Goal: Task Accomplishment & Management: Complete application form

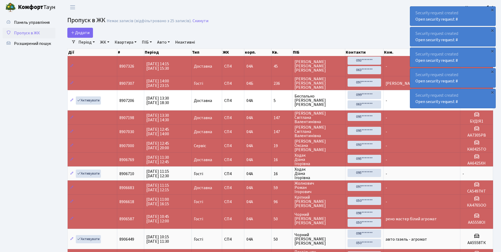
select select "25"
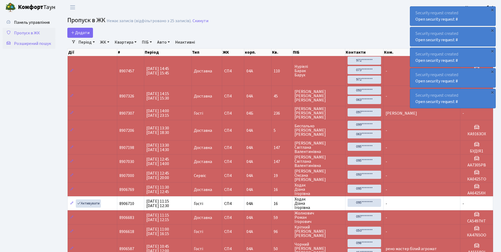
click at [30, 42] on span "Розширений пошук" at bounding box center [32, 44] width 37 height 6
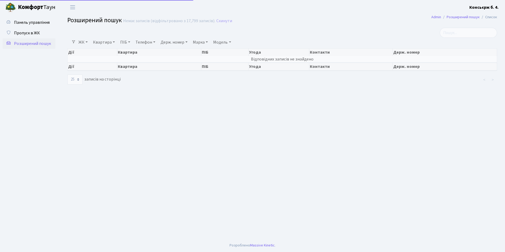
select select "25"
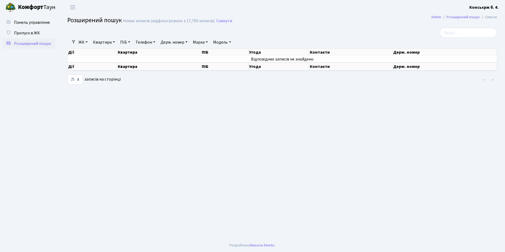
click at [189, 43] on link "Держ. номер" at bounding box center [173, 42] width 31 height 9
click at [164, 53] on input ".796" at bounding box center [174, 53] width 31 height 10
type input "0796"
click at [157, 87] on main "Admin Розширений пошук Список Розширений пошук Немає записів (відфільтровано з …" at bounding box center [282, 127] width 446 height 224
click at [40, 22] on span "Панель управління" at bounding box center [32, 23] width 36 height 6
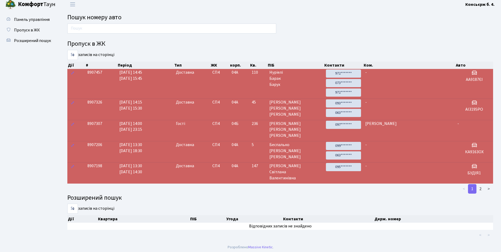
scroll to position [4, 0]
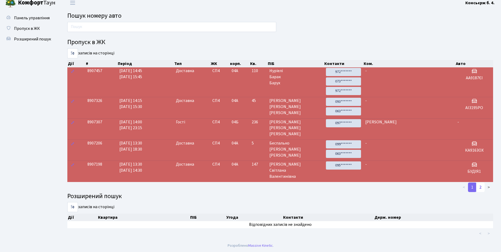
click at [480, 186] on link "2" at bounding box center [480, 187] width 8 height 10
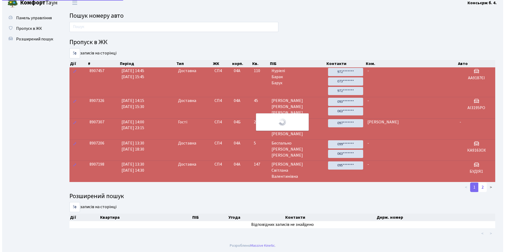
scroll to position [0, 0]
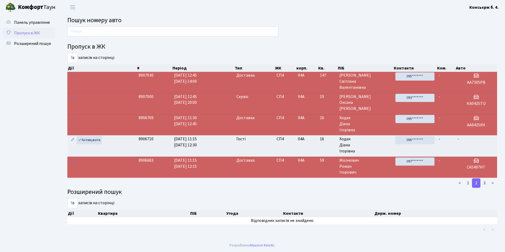
click at [18, 31] on span "Пропуск в ЖК" at bounding box center [27, 33] width 26 height 6
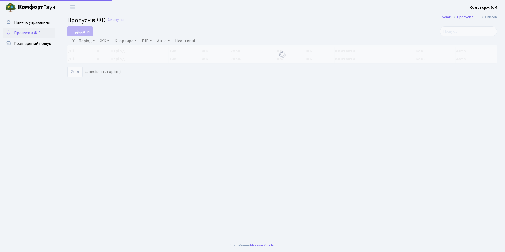
select select "25"
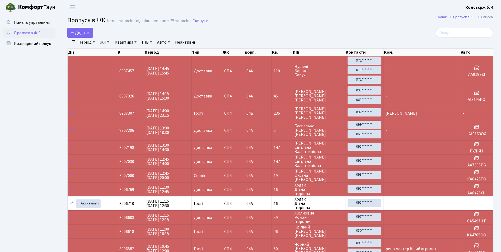
click at [32, 34] on span "Пропуск в ЖК" at bounding box center [27, 33] width 26 height 6
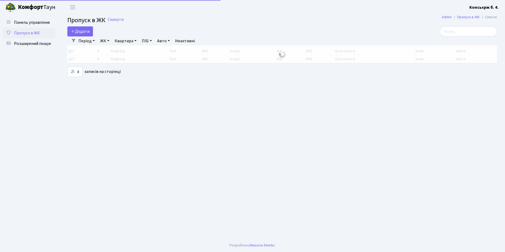
select select "25"
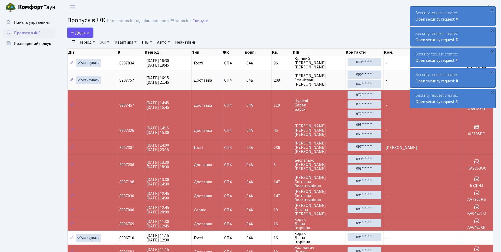
click at [79, 32] on span "Додати" at bounding box center [80, 33] width 19 height 6
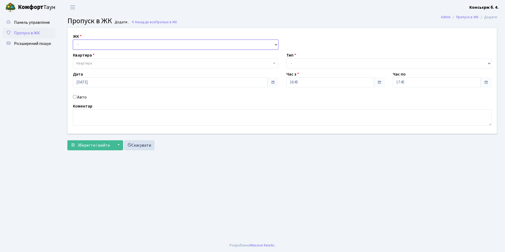
click at [83, 43] on select "- СП4, Столичне шосе, 5" at bounding box center [175, 45] width 205 height 10
select select "325"
click at [73, 40] on select "- СП4, Столичне шосе, 5" at bounding box center [175, 45] width 205 height 10
select select
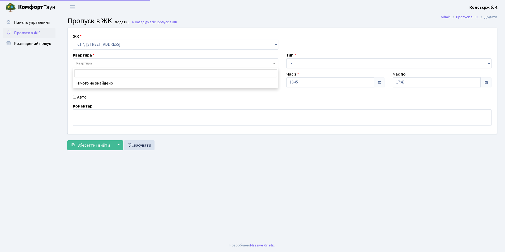
click at [94, 63] on span "Квартира" at bounding box center [173, 63] width 195 height 5
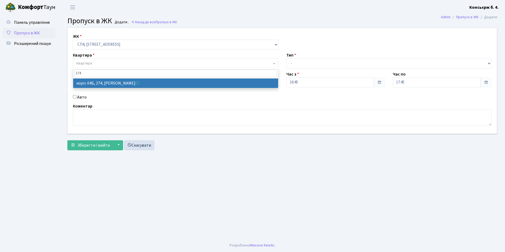
type input "274"
select select "21302"
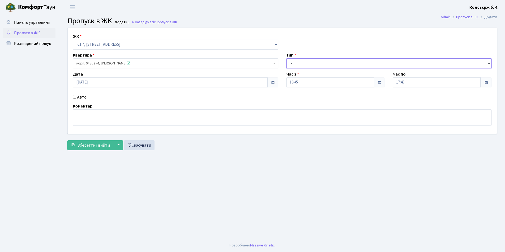
click at [298, 64] on select "- Доставка Таксі Гості Сервіс" at bounding box center [388, 63] width 205 height 10
select select "1"
click at [286, 58] on select "- Доставка Таксі Гості Сервіс" at bounding box center [388, 63] width 205 height 10
click at [75, 96] on input "Авто" at bounding box center [74, 96] width 3 height 3
checkbox input "true"
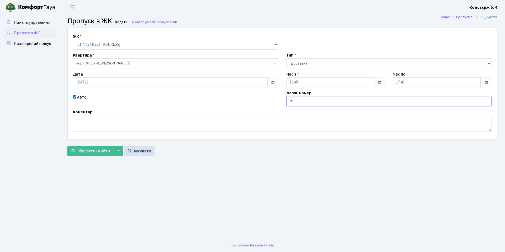
type input "r"
type input "ка6483нв"
click at [100, 152] on span "Зберегти і вийти" at bounding box center [93, 151] width 32 height 6
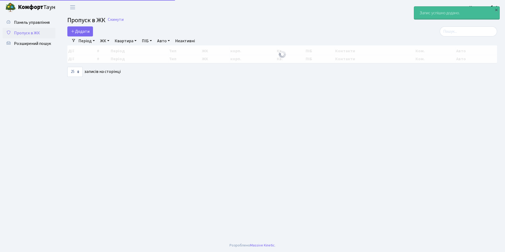
select select "25"
